Goal: Information Seeking & Learning: Understand process/instructions

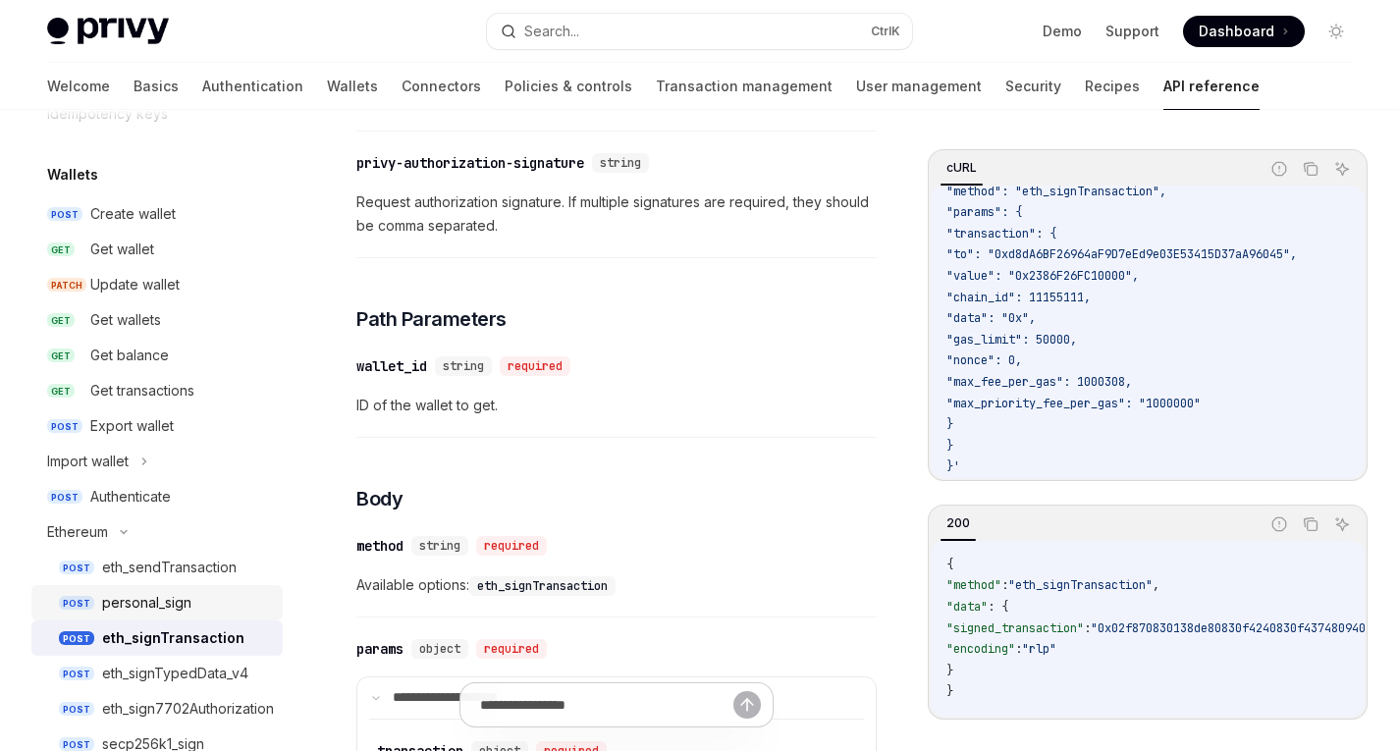
scroll to position [287, 0]
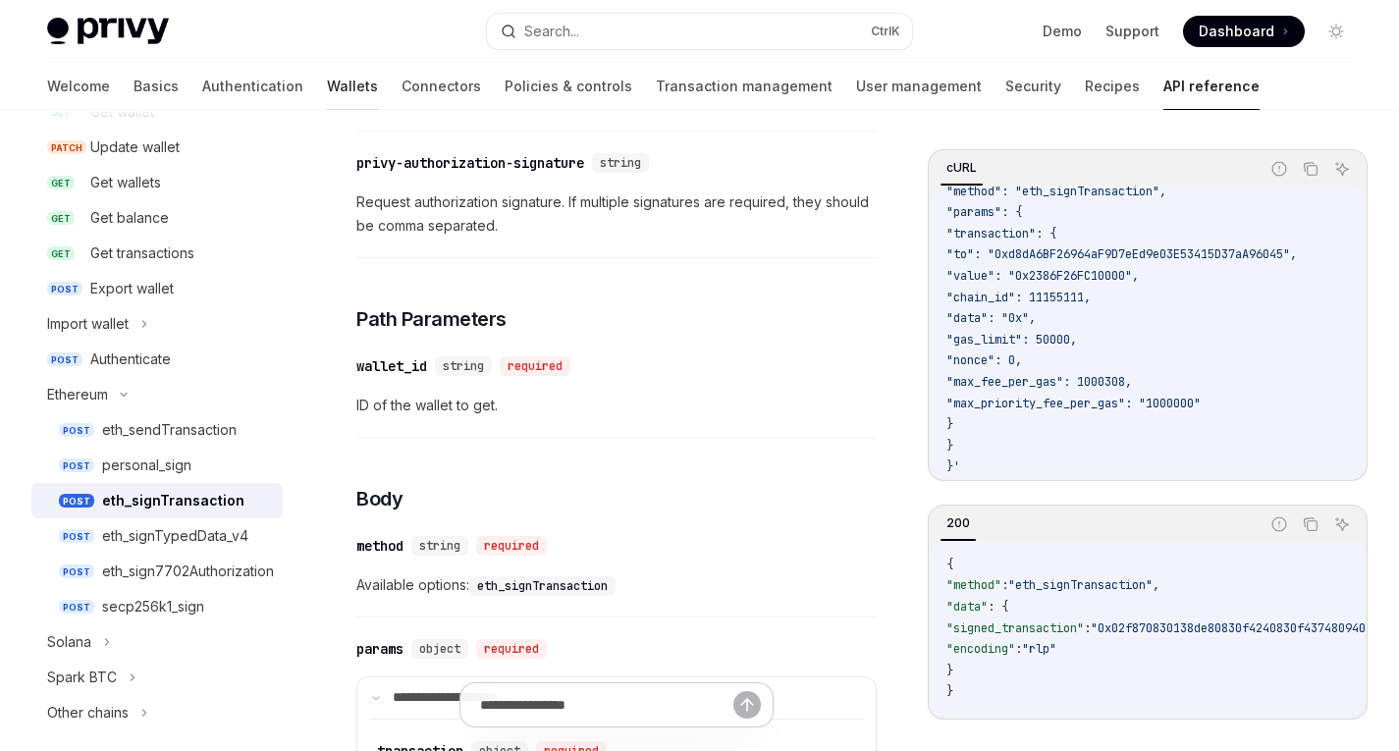
click at [327, 97] on link "Wallets" at bounding box center [352, 86] width 51 height 47
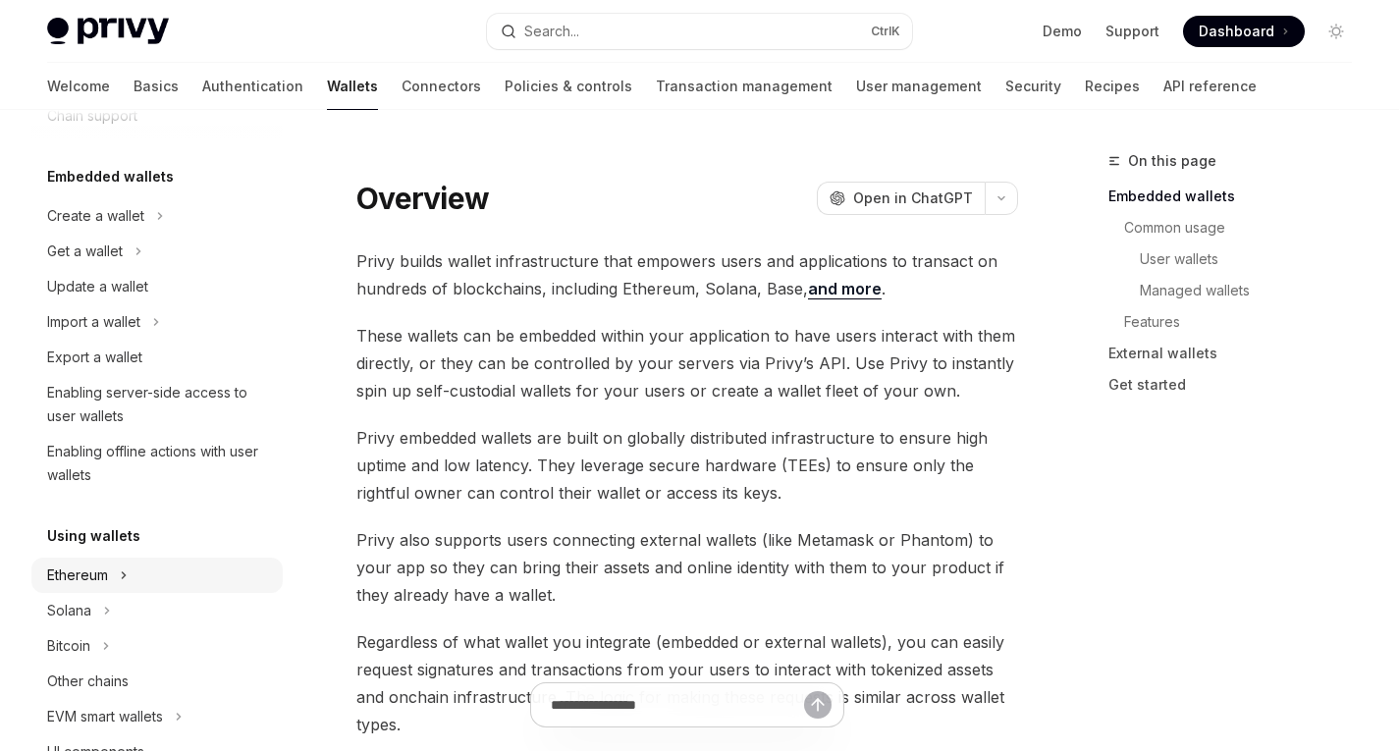
scroll to position [86, 0]
click at [71, 568] on div "Ethereum" at bounding box center [77, 577] width 61 height 24
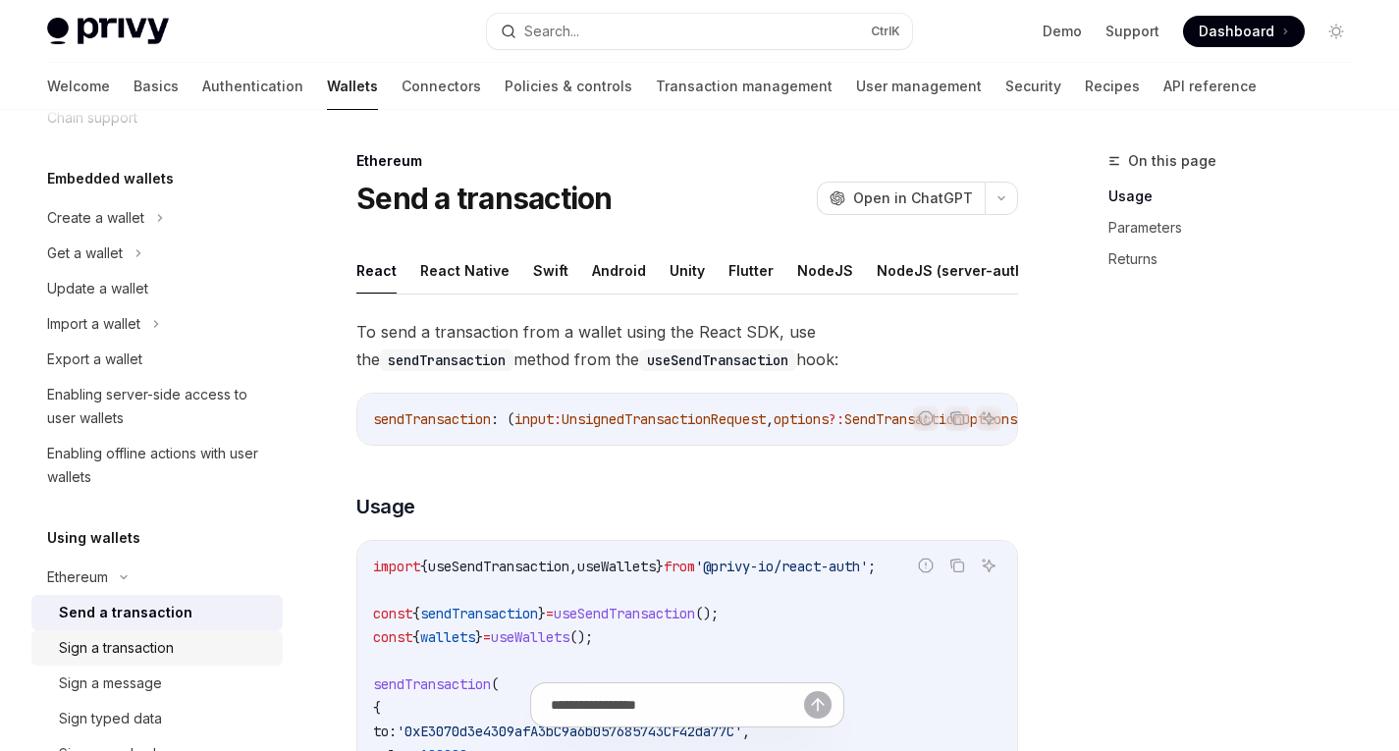
scroll to position [285, 0]
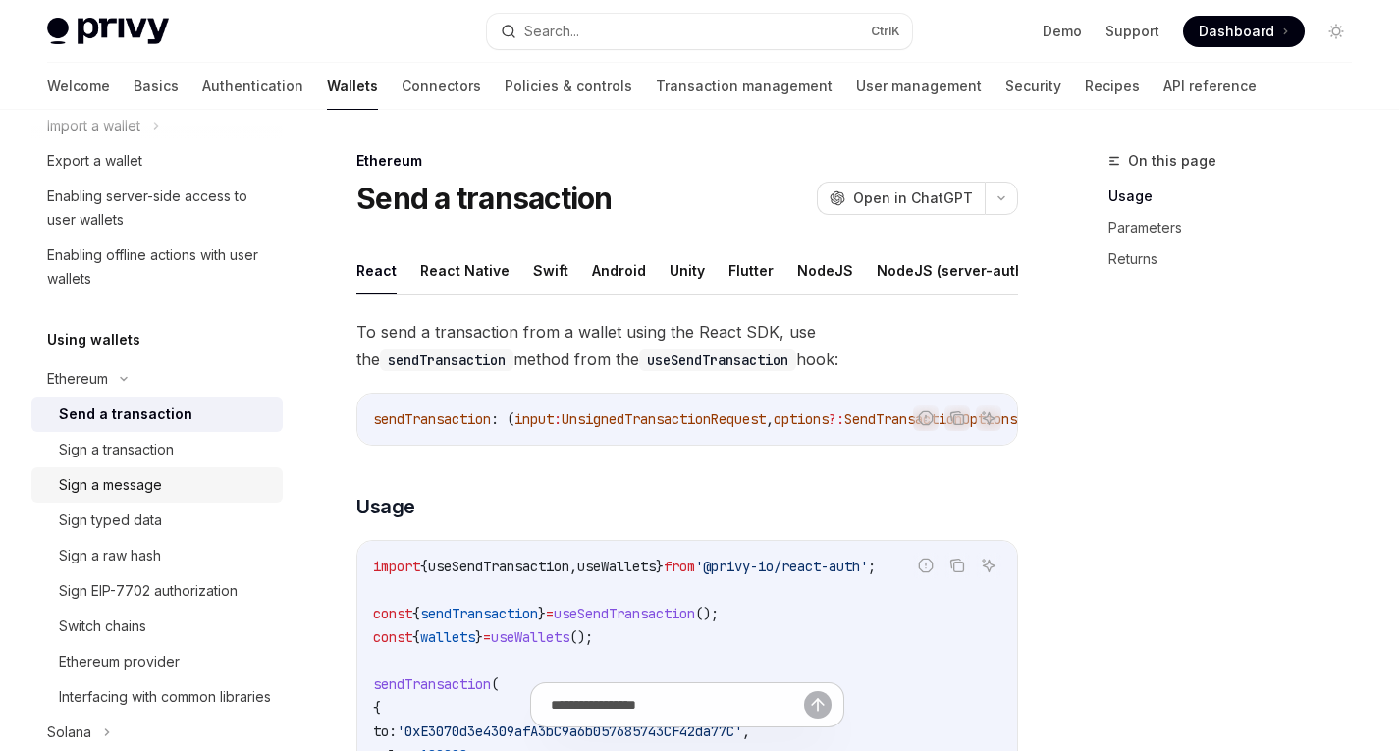
click at [134, 489] on div "Sign a message" at bounding box center [110, 485] width 103 height 24
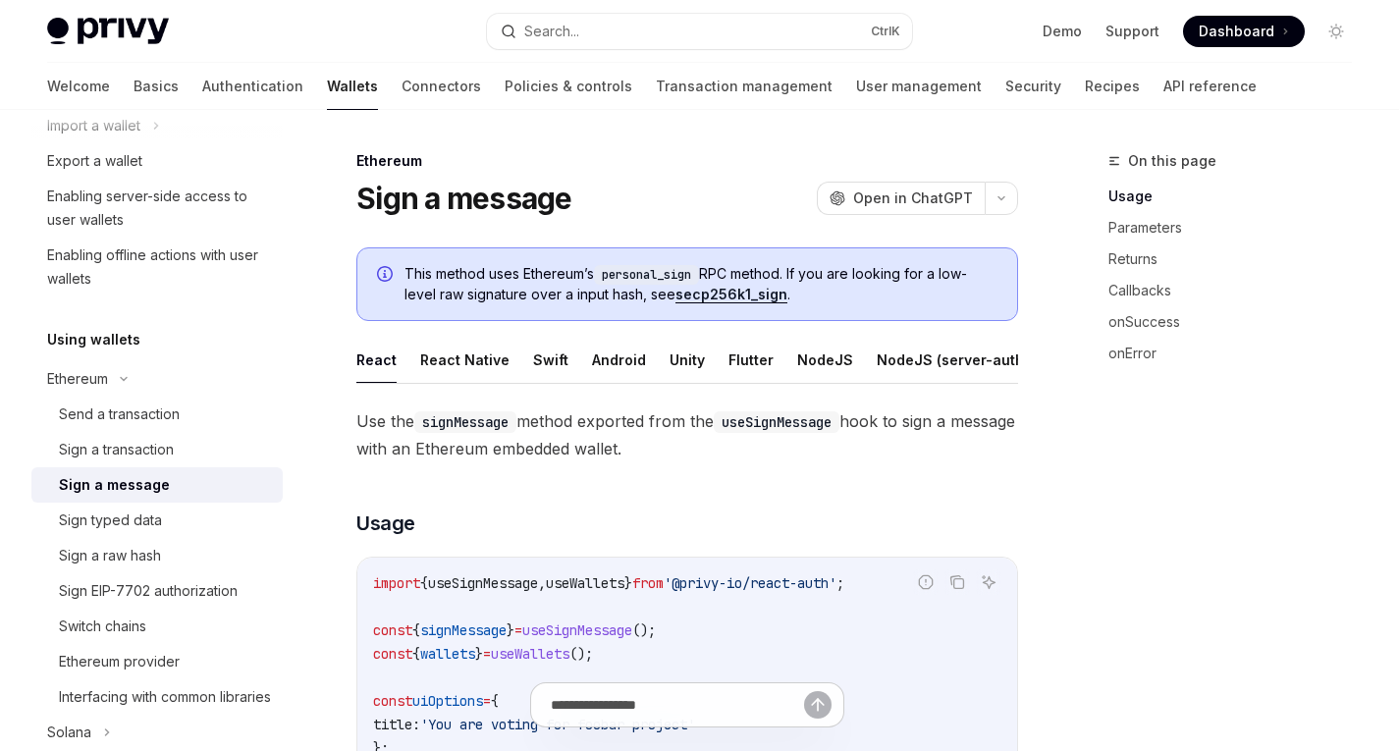
click at [146, 501] on link "Sign a message" at bounding box center [156, 484] width 251 height 35
click at [120, 452] on div "Sign a transaction" at bounding box center [116, 450] width 115 height 24
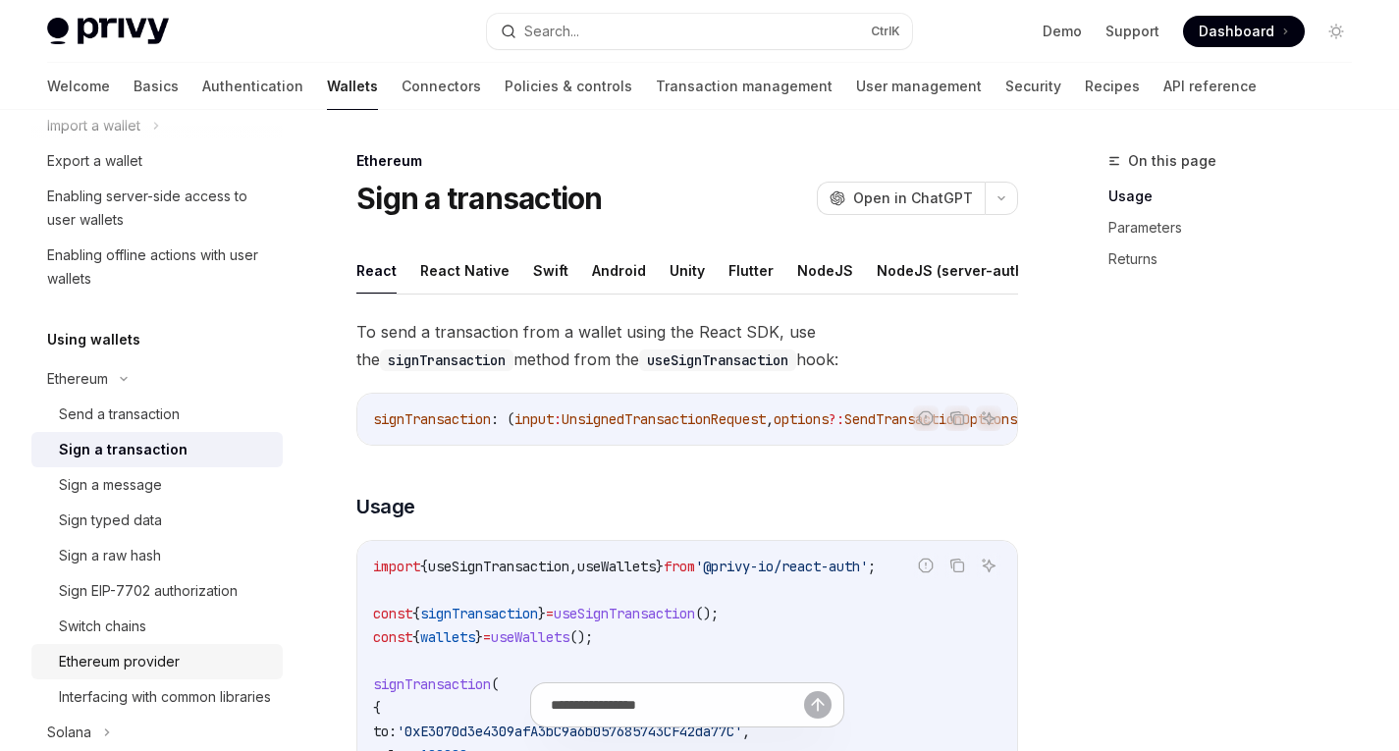
click at [134, 666] on div "Ethereum provider" at bounding box center [119, 662] width 121 height 24
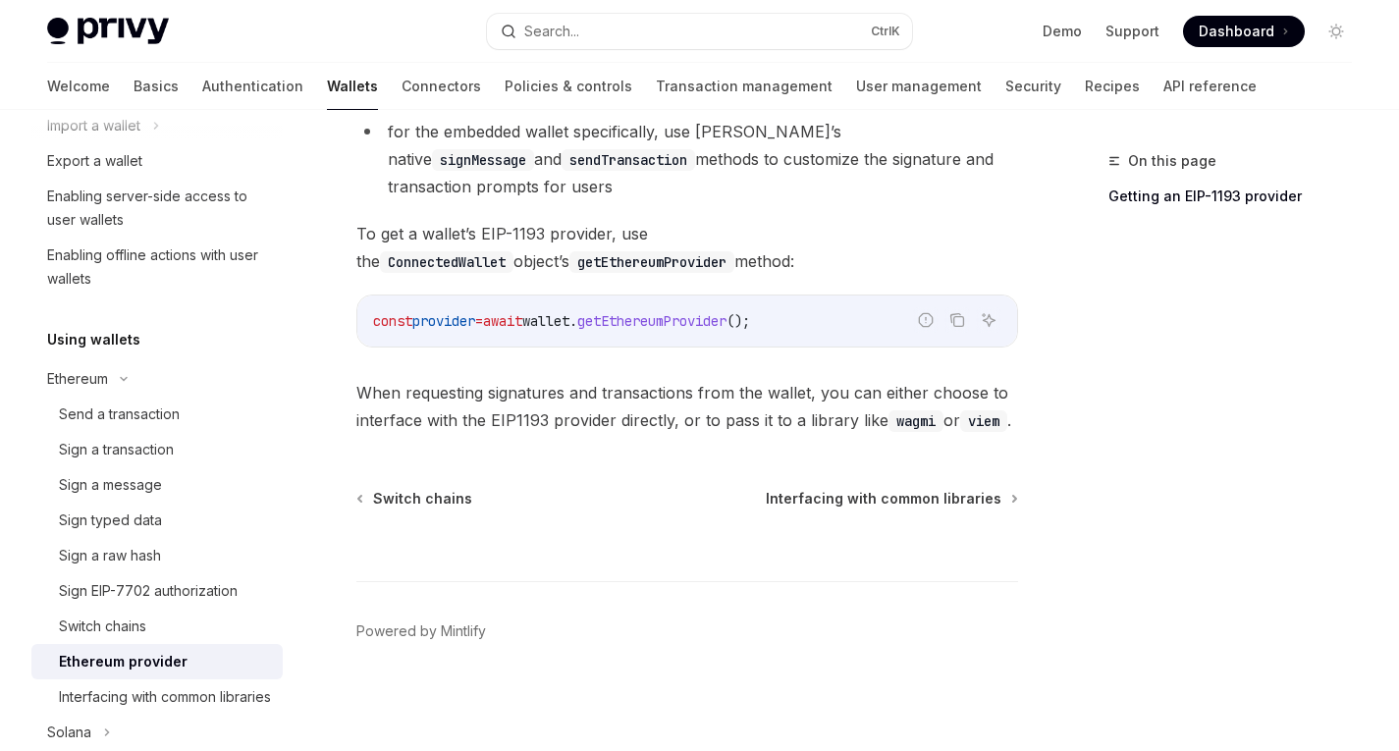
scroll to position [510, 0]
click at [878, 506] on span "Interfacing with common libraries" at bounding box center [884, 499] width 236 height 20
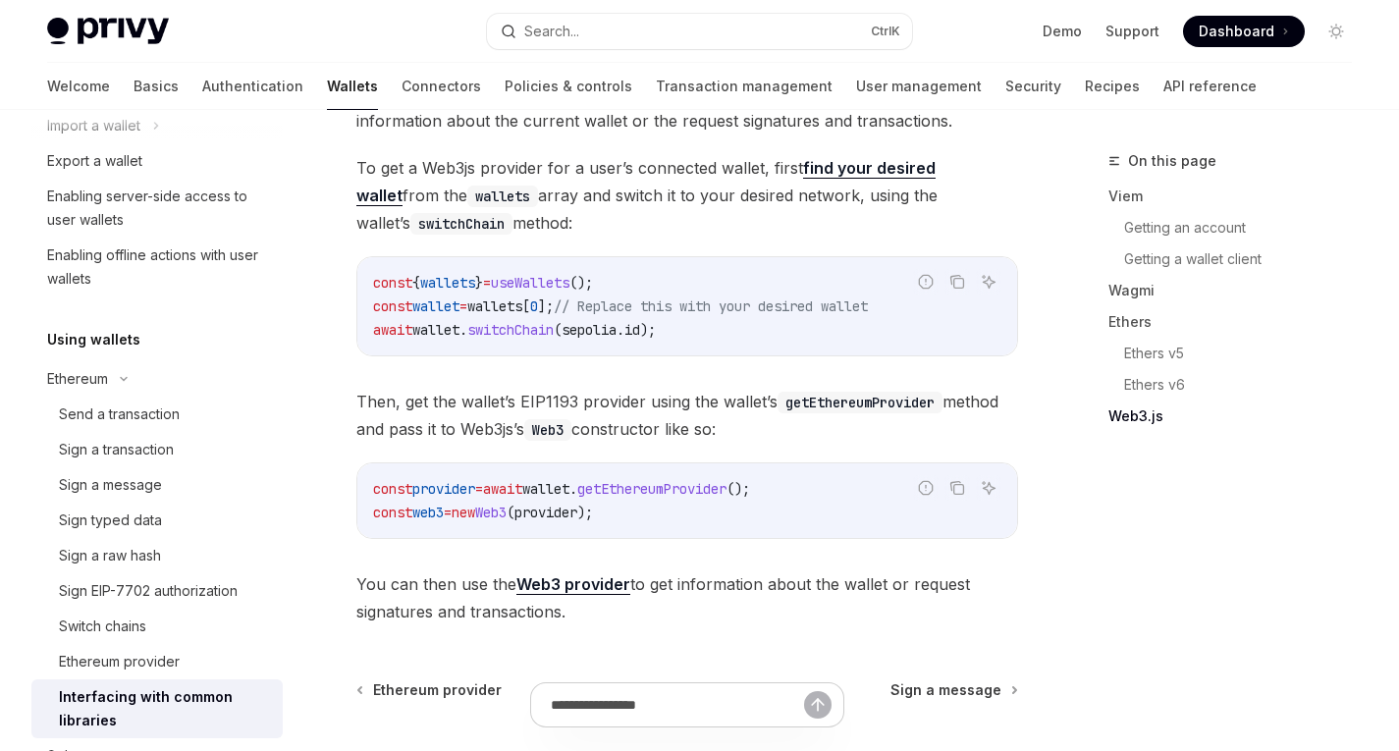
scroll to position [2637, 0]
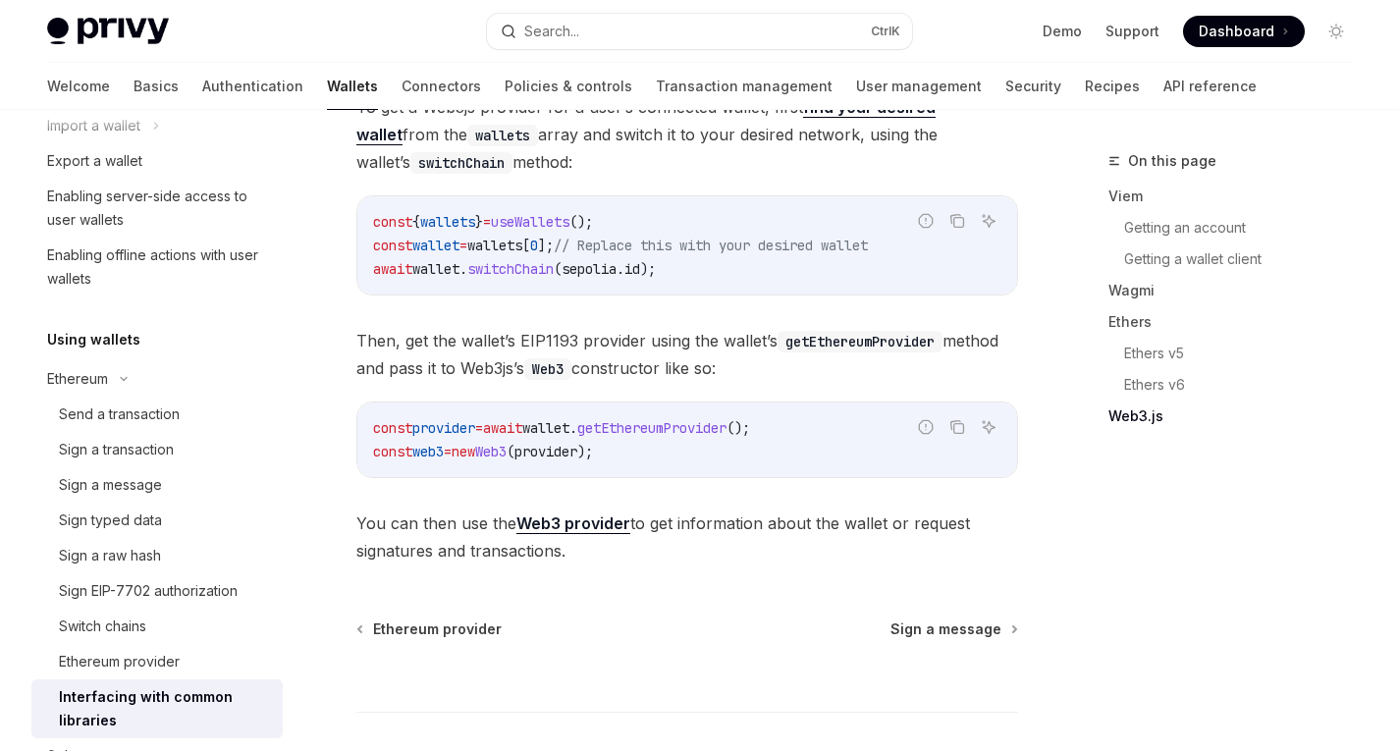
click at [566, 533] on strong "Web3 provider" at bounding box center [573, 523] width 114 height 20
click at [147, 423] on div "Send a transaction" at bounding box center [119, 415] width 121 height 24
type textarea "*"
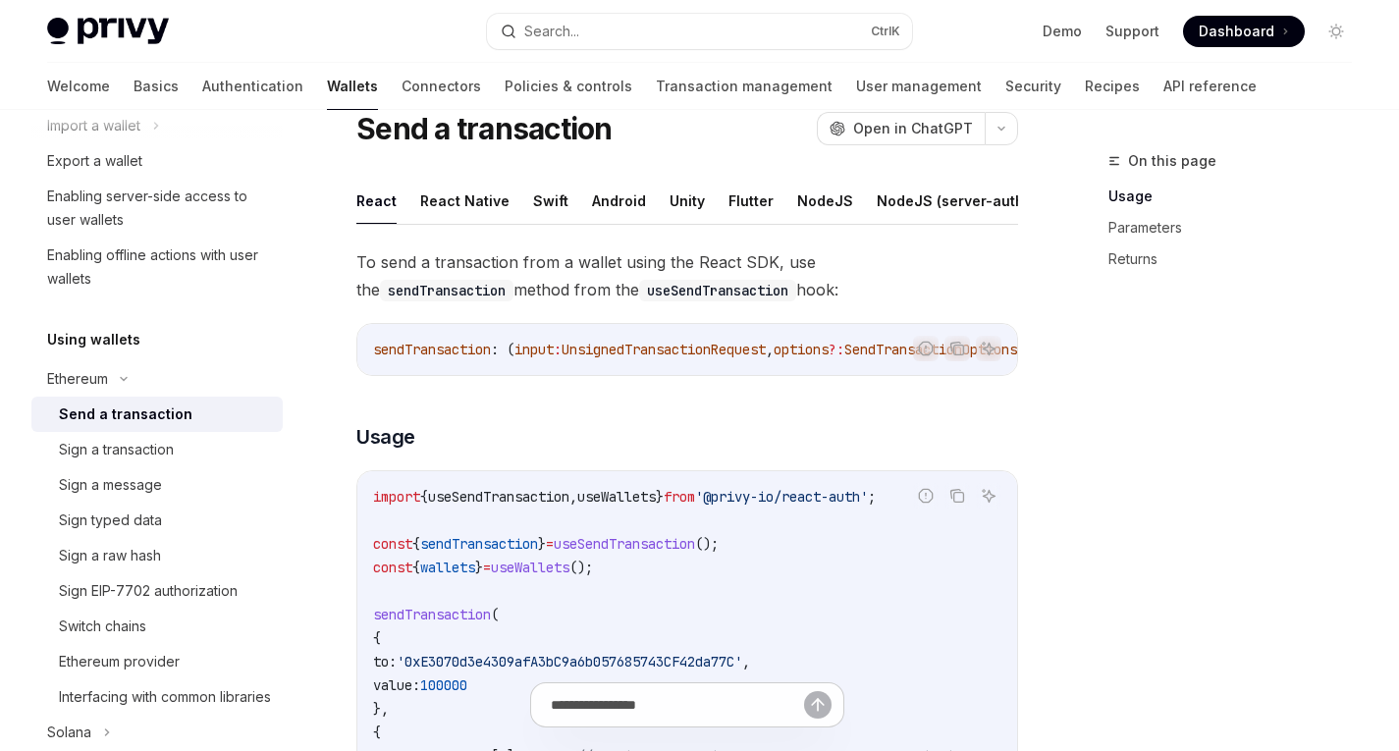
scroll to position [288, 0]
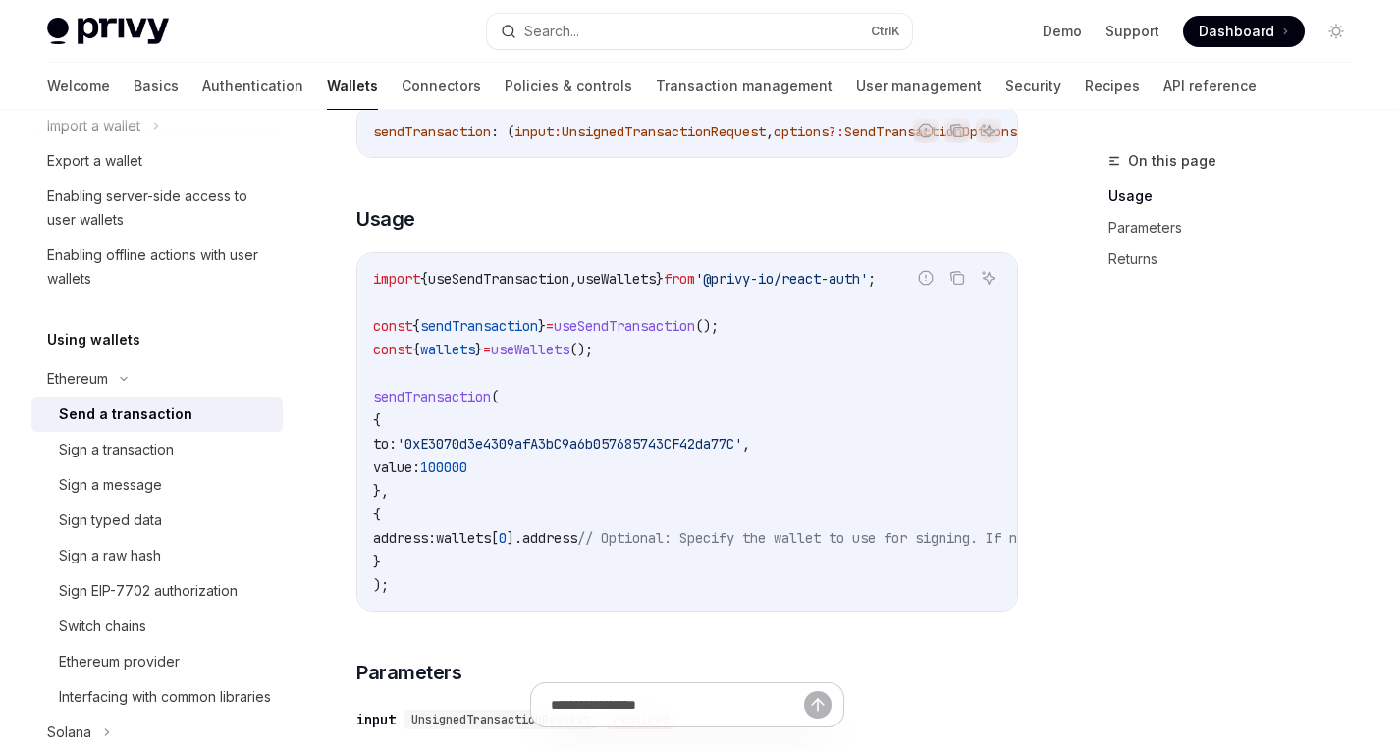
click at [673, 479] on code "import { useSendTransaction , useWallets } from '@privy-io/react-auth' ; const …" at bounding box center [887, 432] width 1029 height 330
